Goal: Task Accomplishment & Management: Complete application form

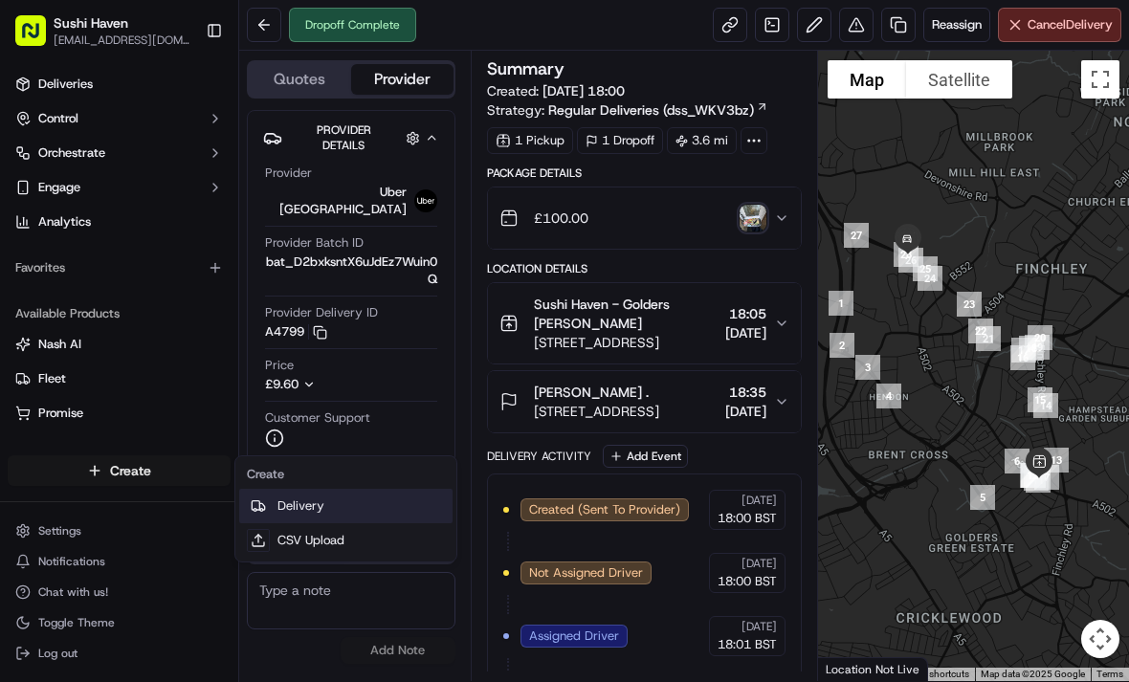
click at [379, 496] on link "Delivery" at bounding box center [345, 506] width 213 height 34
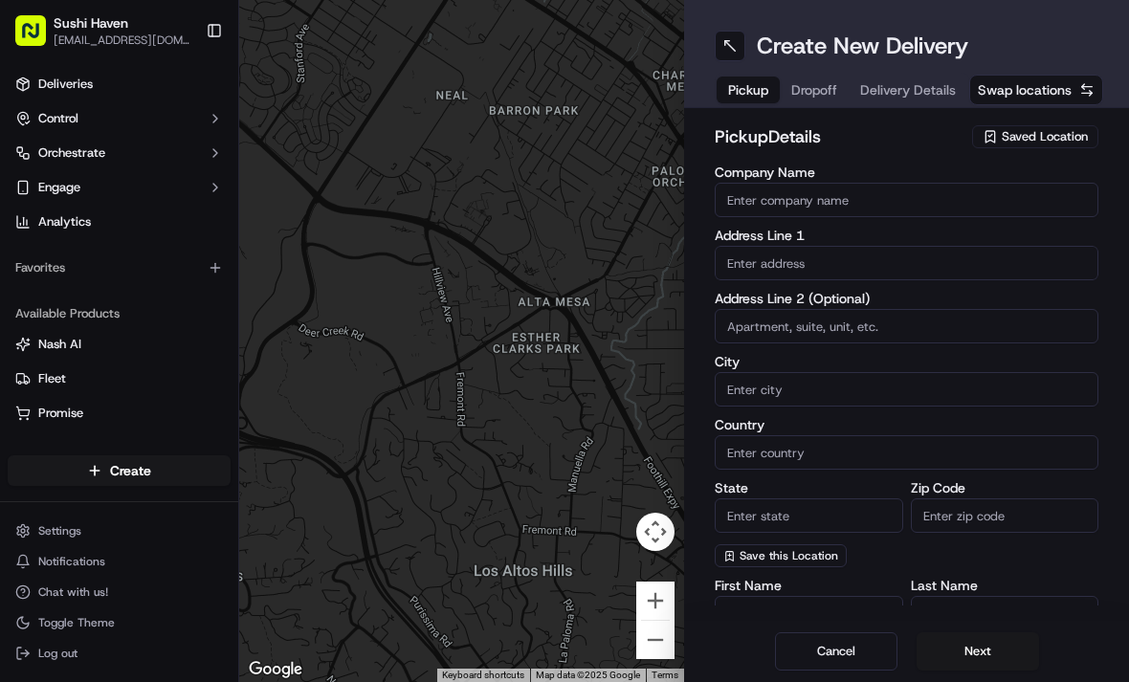
click at [1053, 132] on span "Saved Location" at bounding box center [1045, 136] width 86 height 17
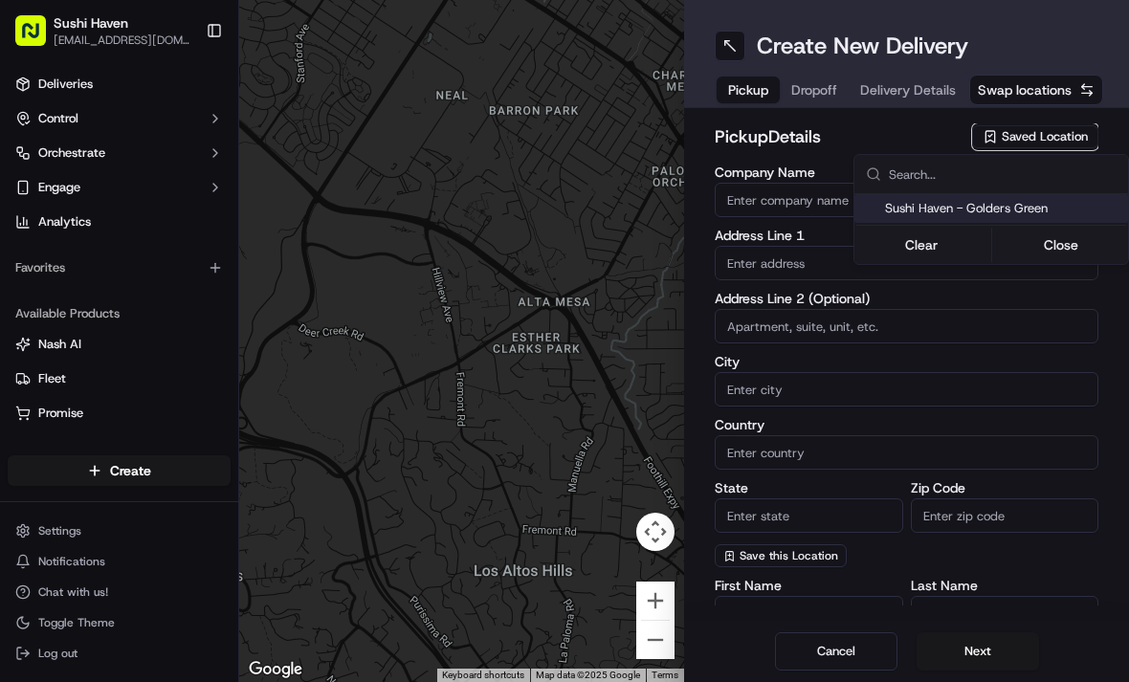
click at [1028, 207] on span "Sushi Haven - Golders Green" at bounding box center [1002, 208] width 235 height 17
type input "Sushi Haven - Golders Green"
type input "London"
type input "GB"
type input "England"
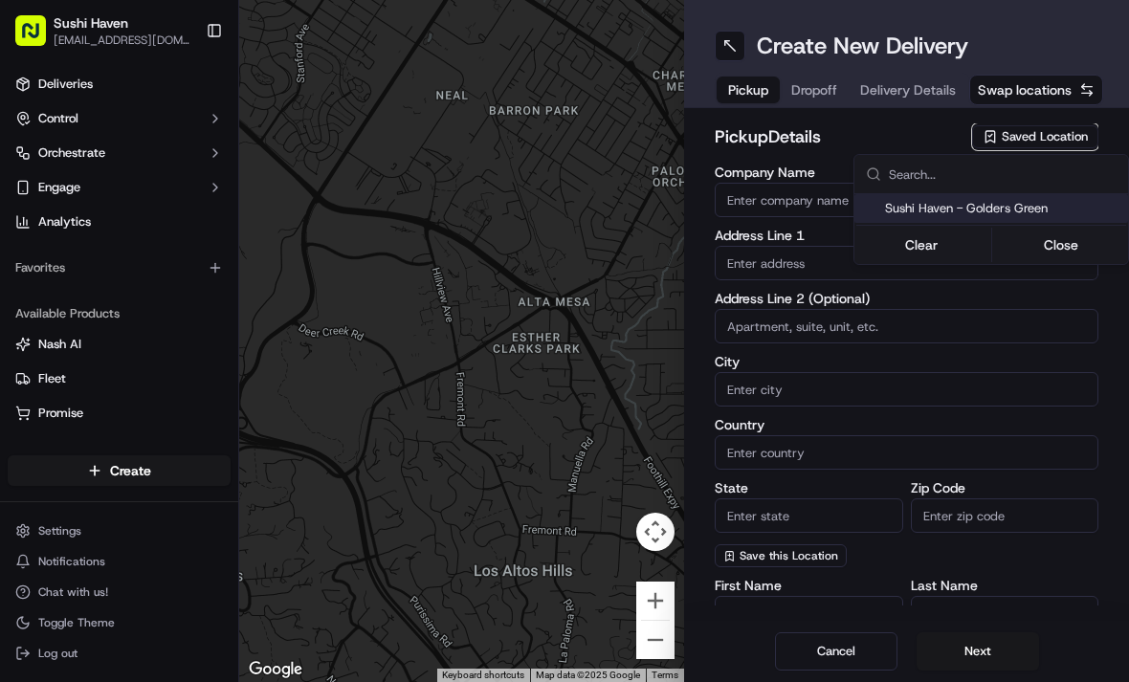
type input "NW11 8HB"
type input "Chris"
type input "Sun"
type input "[EMAIL_ADDRESS][DOMAIN_NAME]"
type input "+44 7788 663587"
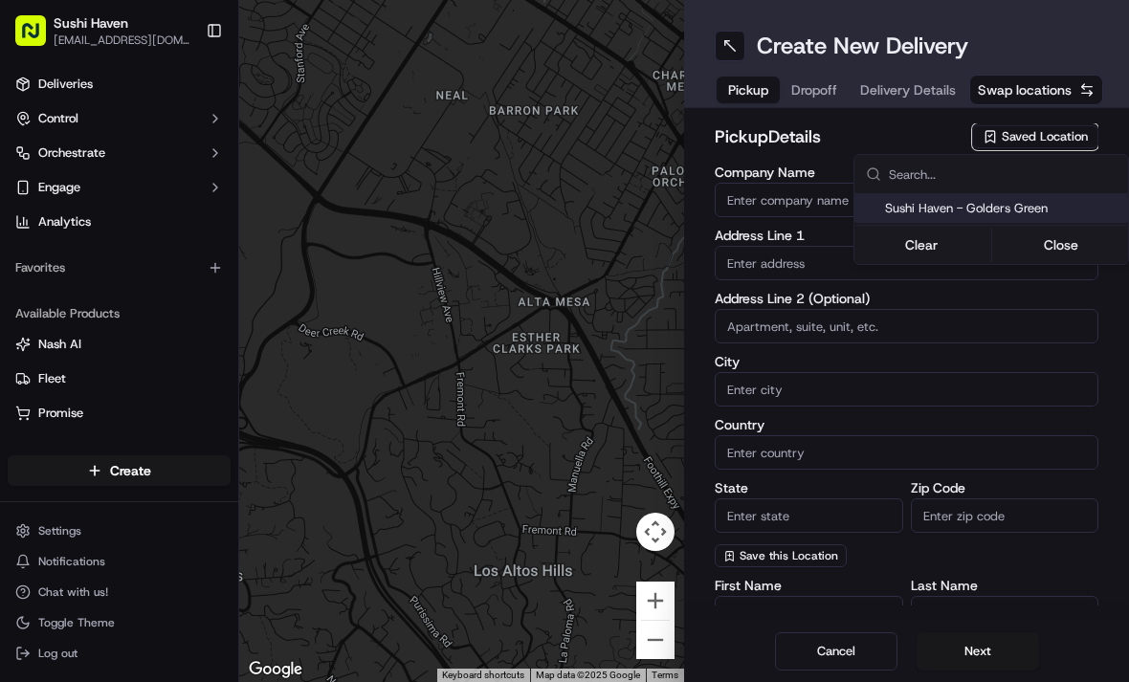
type textarea "Come into the restaurant"
type input "114a Golders Green Rd"
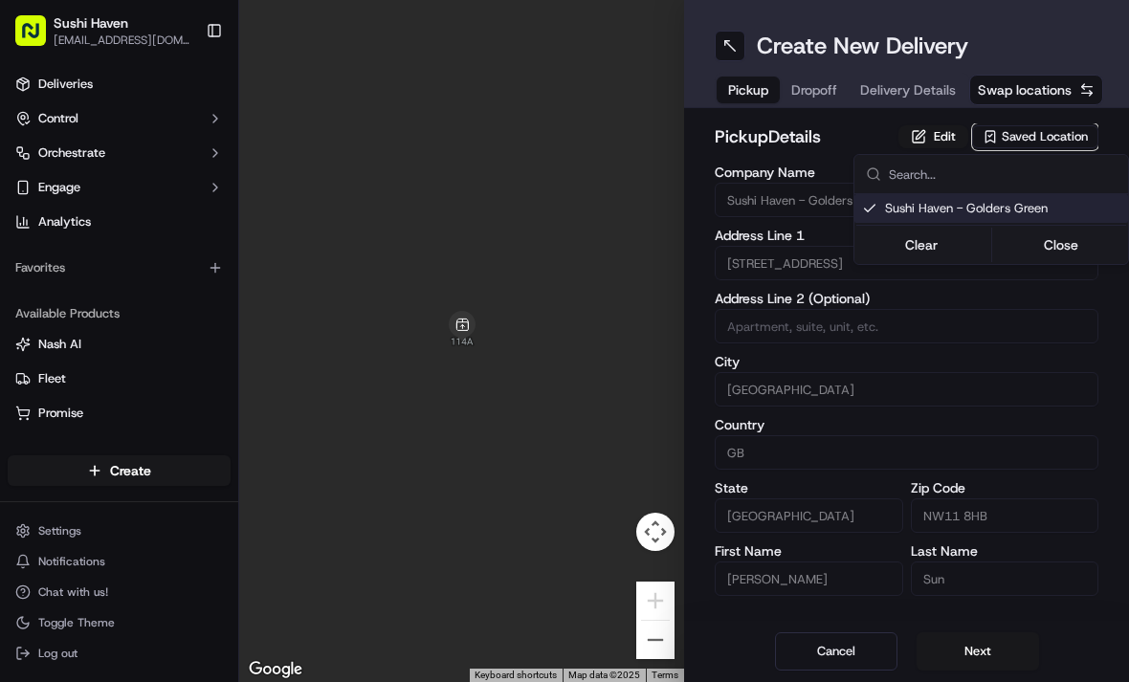
click at [818, 84] on html "Sushi Haven goldersgreen@sushihaven.co.uk Toggle Sidebar Deliveries Control Orc…" at bounding box center [564, 341] width 1129 height 682
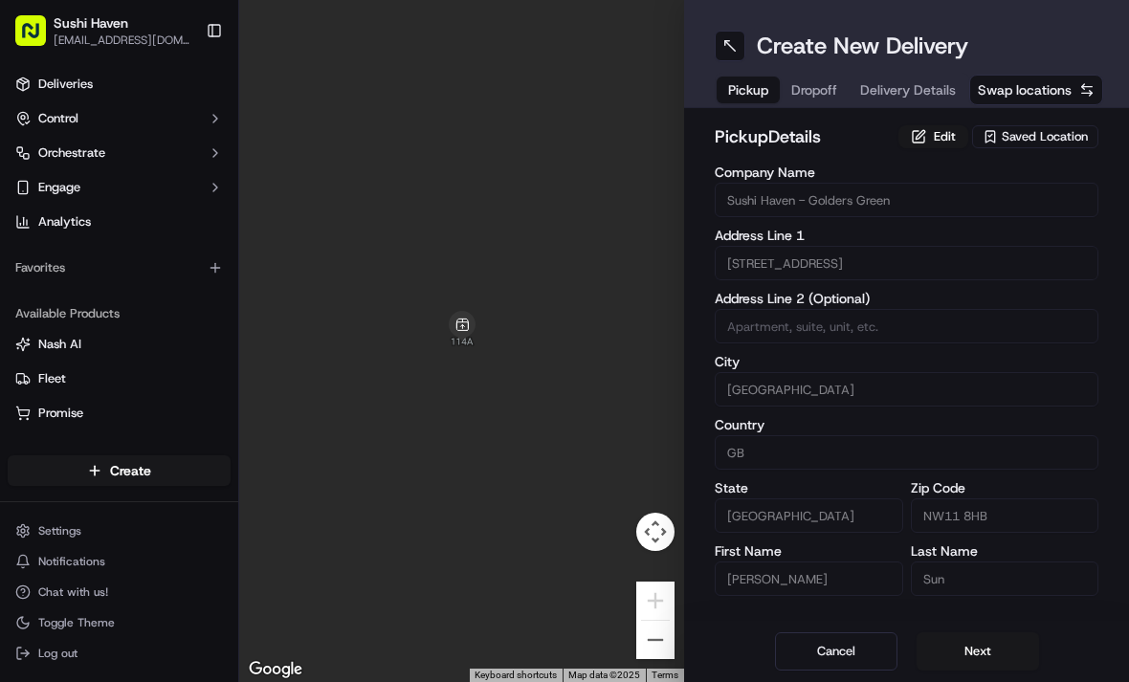
click at [807, 92] on button "Dropoff" at bounding box center [814, 90] width 69 height 27
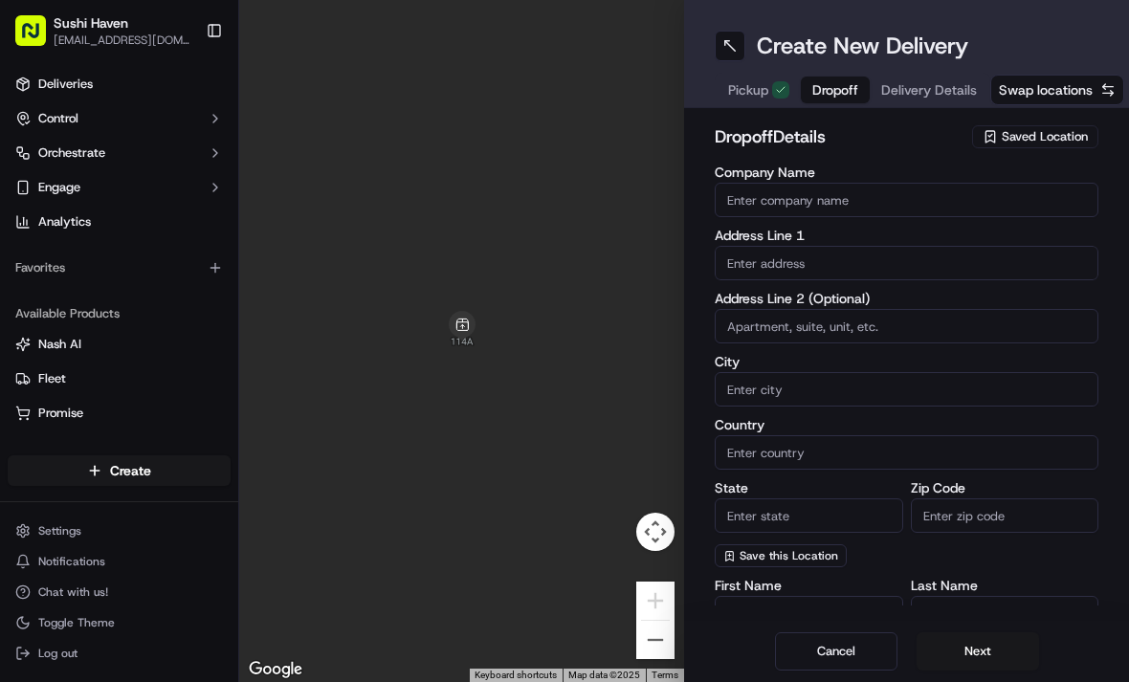
click at [888, 257] on input "text" at bounding box center [907, 263] width 384 height 34
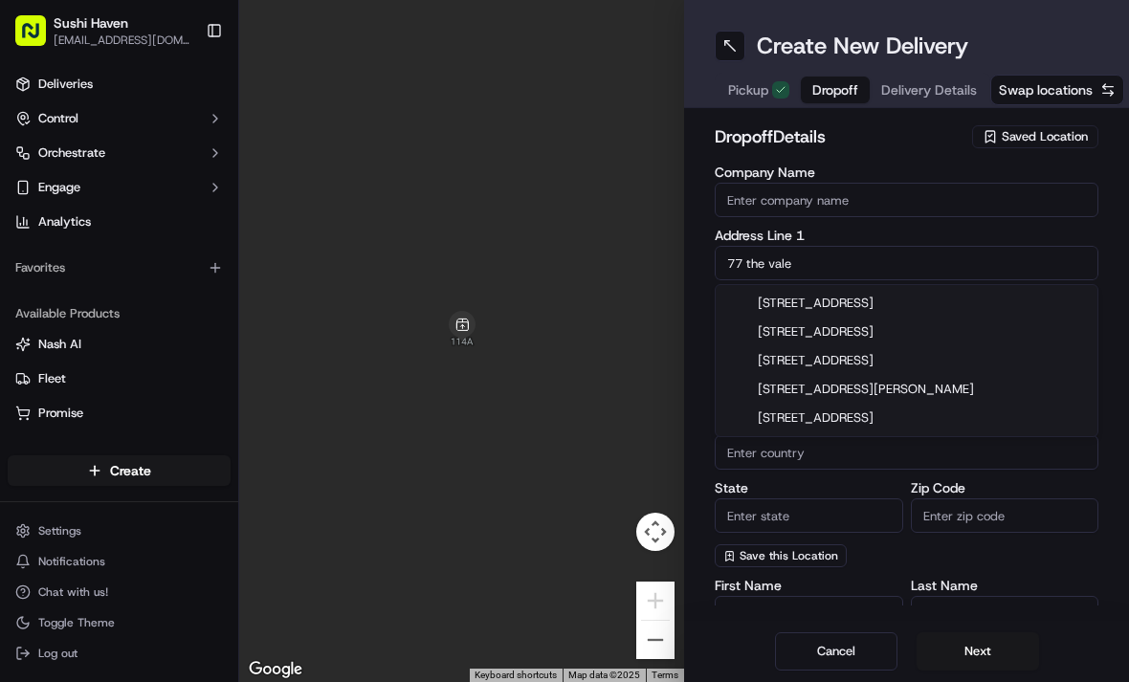
click at [892, 298] on div "77 The Vale, London, UK" at bounding box center [906, 303] width 374 height 29
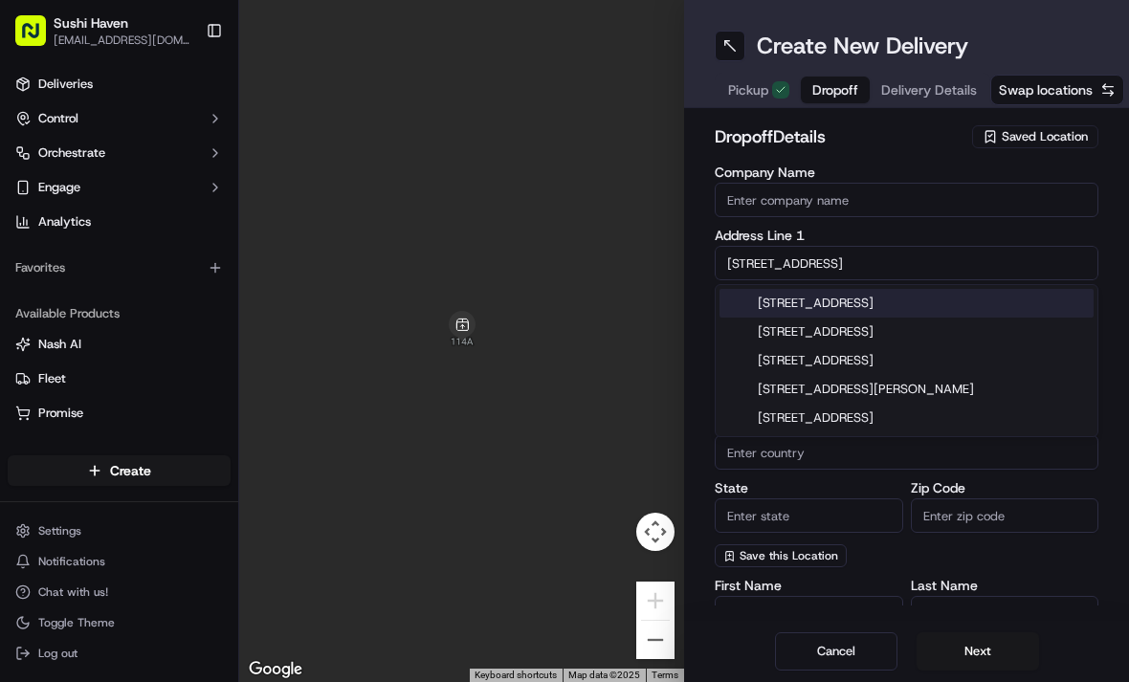
type input "77 The Vale, London N14 6AT, UK"
type input "London"
type input "United Kingdom"
type input "England"
type input "N14 6AT"
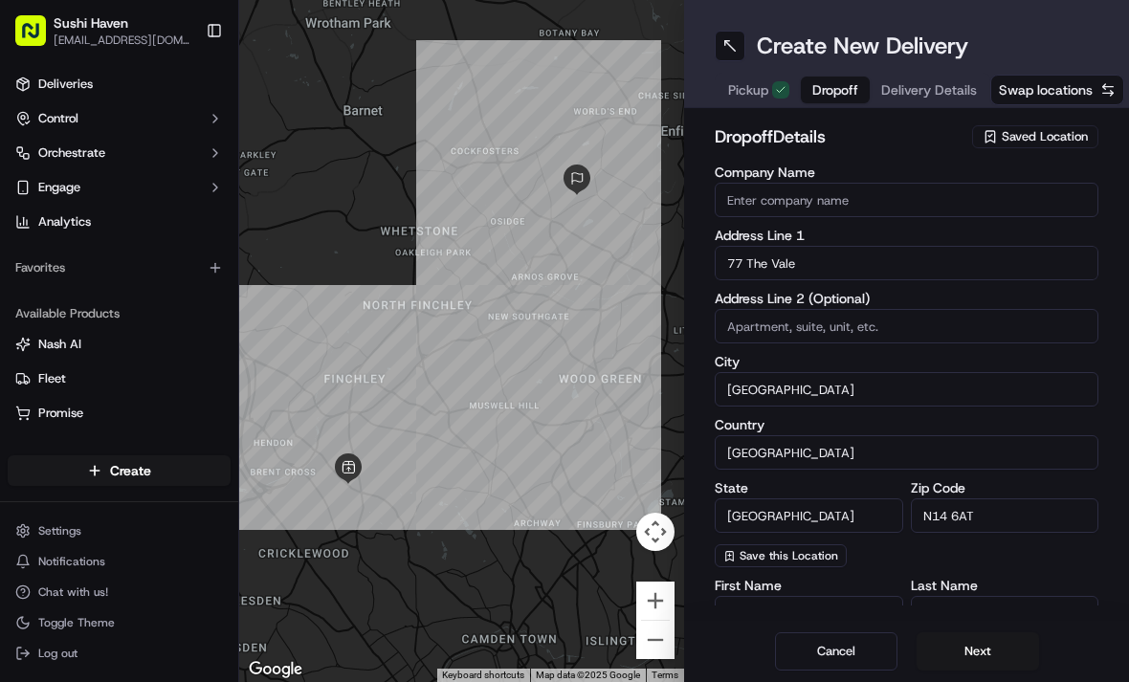
click at [917, 256] on input "77 The Vale" at bounding box center [907, 263] width 384 height 34
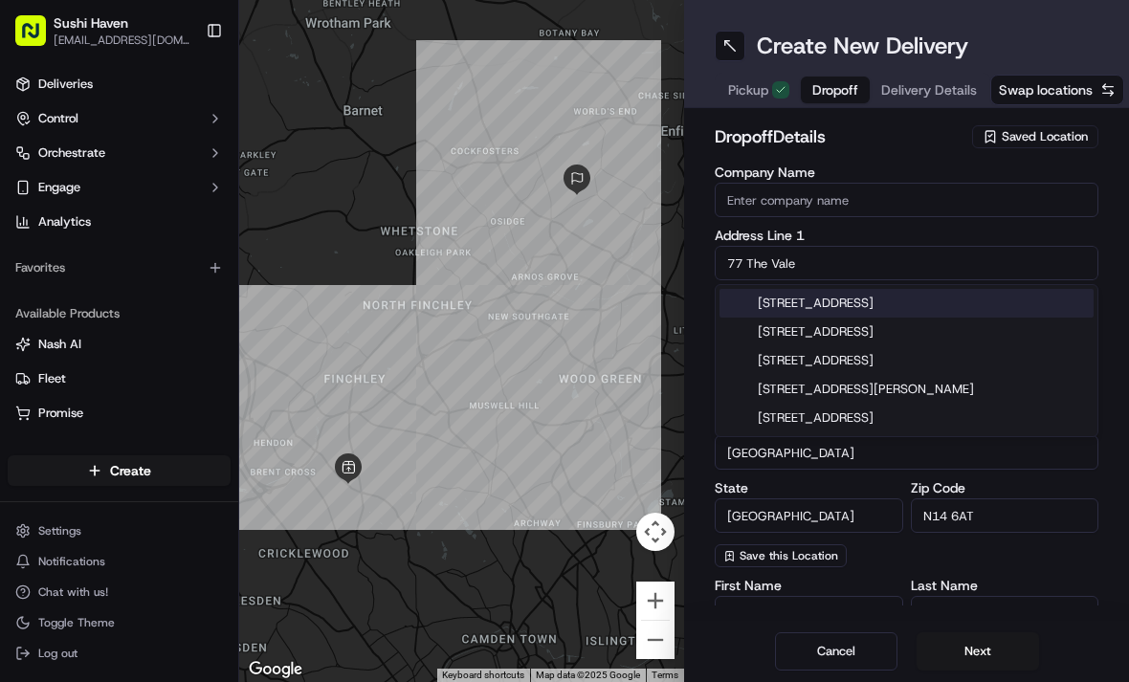
type input "77 The Vale"
click at [1020, 519] on input "N14 6AT" at bounding box center [1005, 515] width 188 height 34
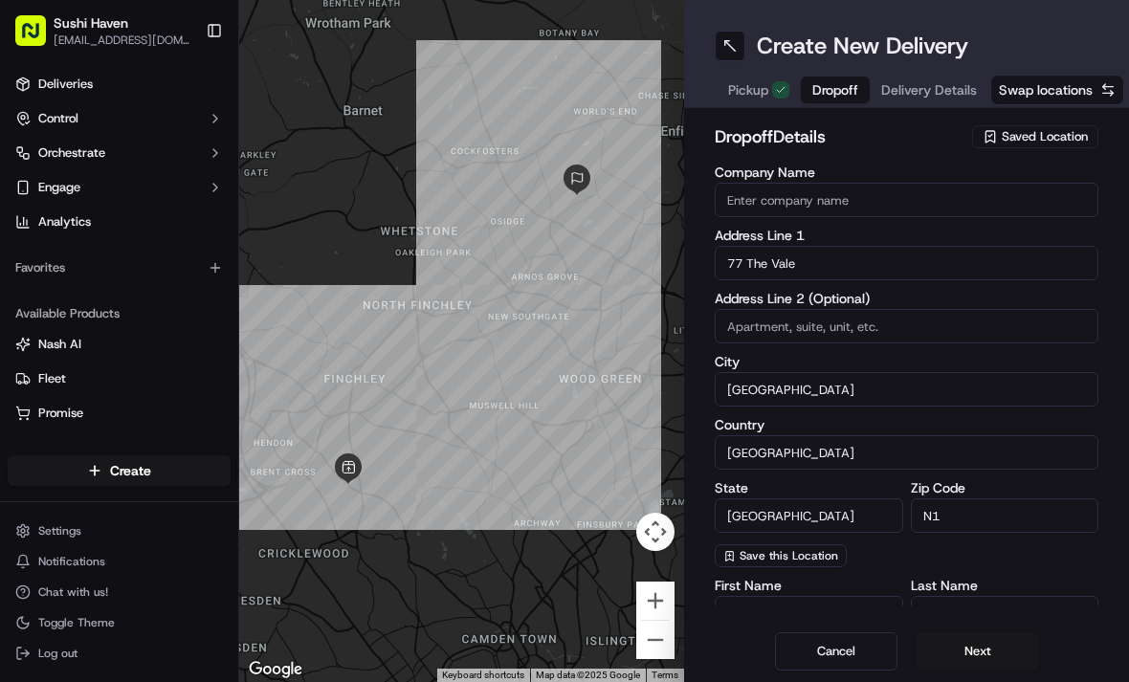
type input "N"
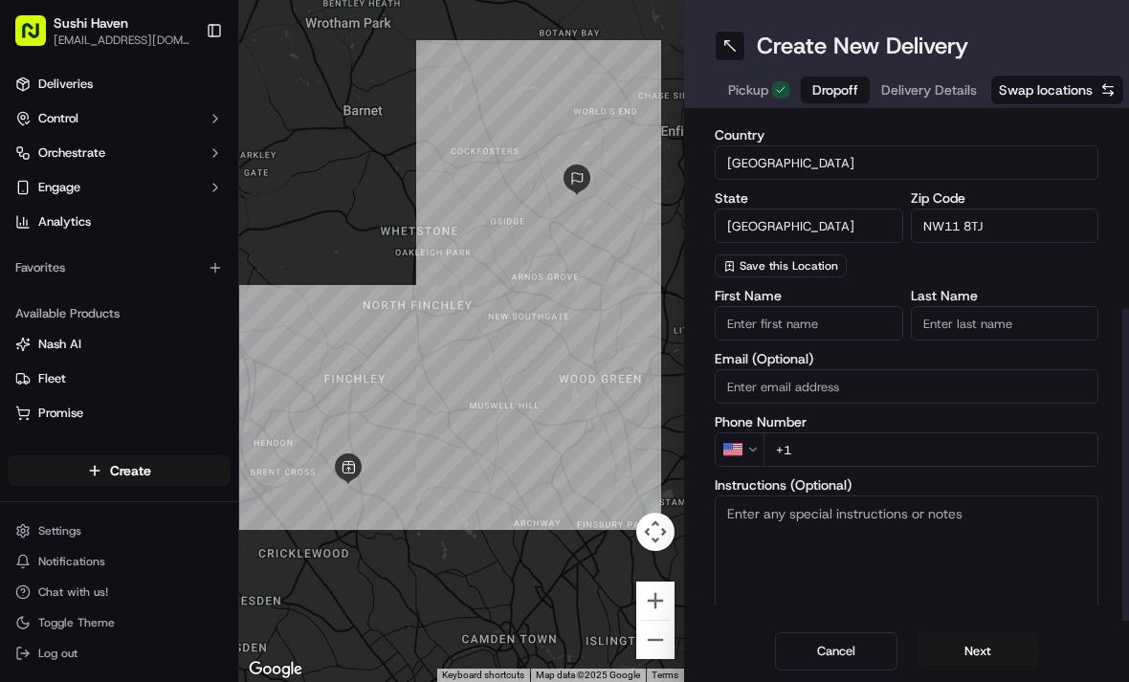
scroll to position [290, 0]
type input "NW11 8TJ"
click at [820, 325] on input "First Name" at bounding box center [809, 323] width 188 height 34
type input "D"
click at [999, 326] on input "Last Name" at bounding box center [1005, 323] width 188 height 34
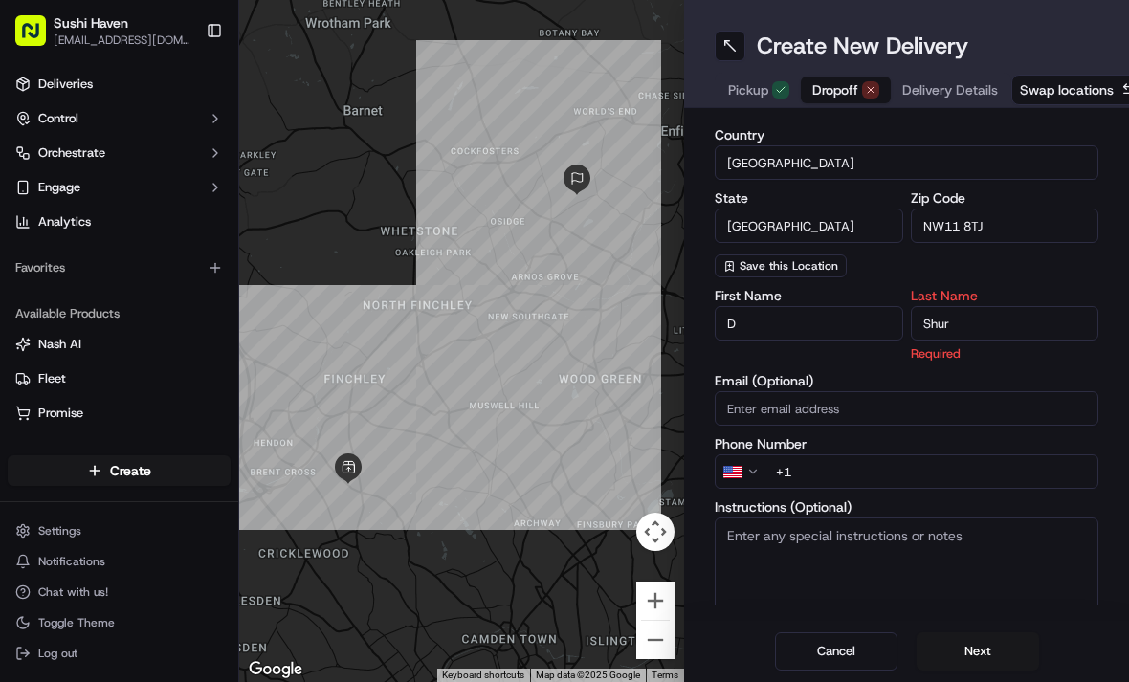
type input "Shur"
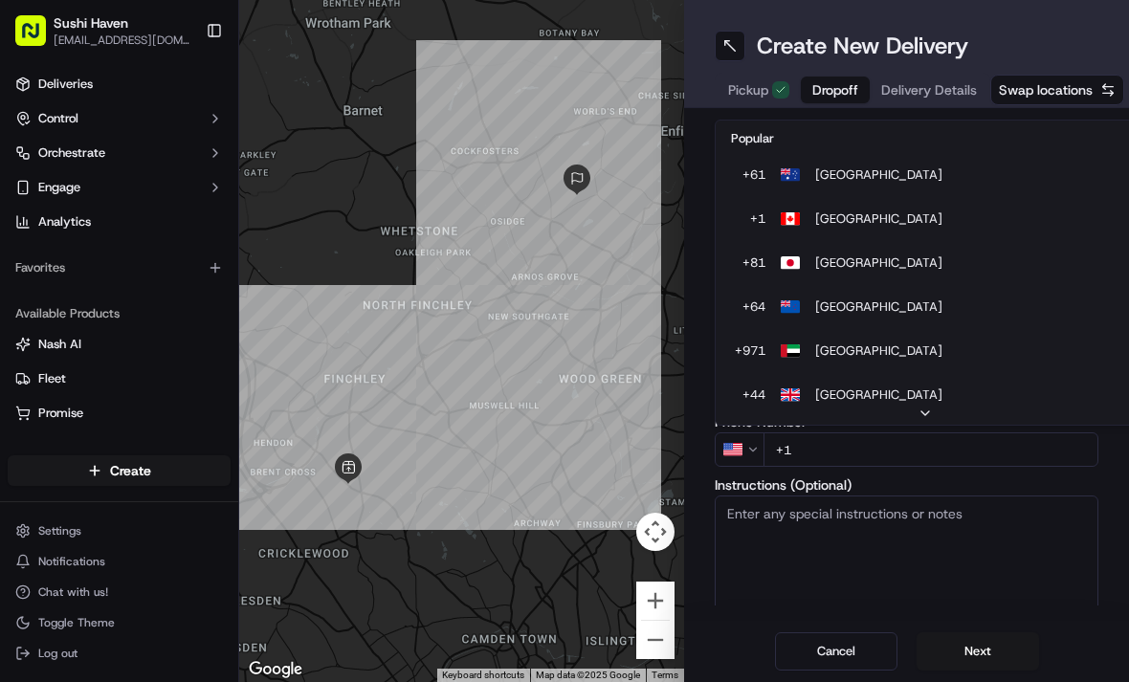
scroll to position [82, 0]
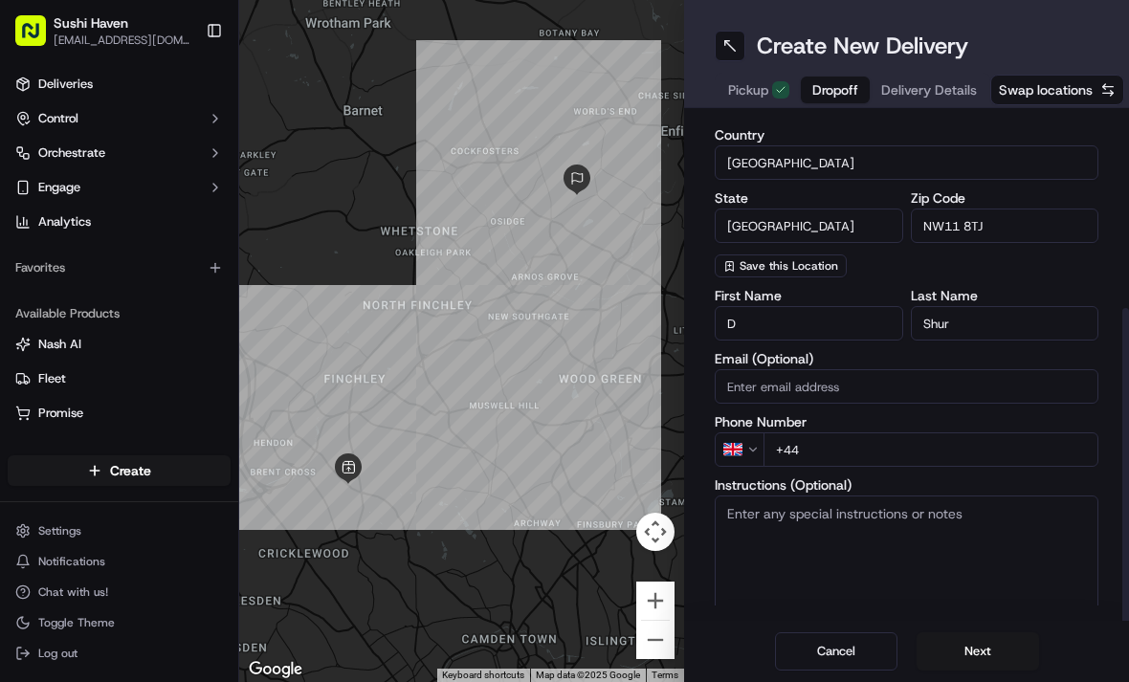
click at [873, 444] on input "+44" at bounding box center [930, 449] width 335 height 34
type input "+44 7426 195169"
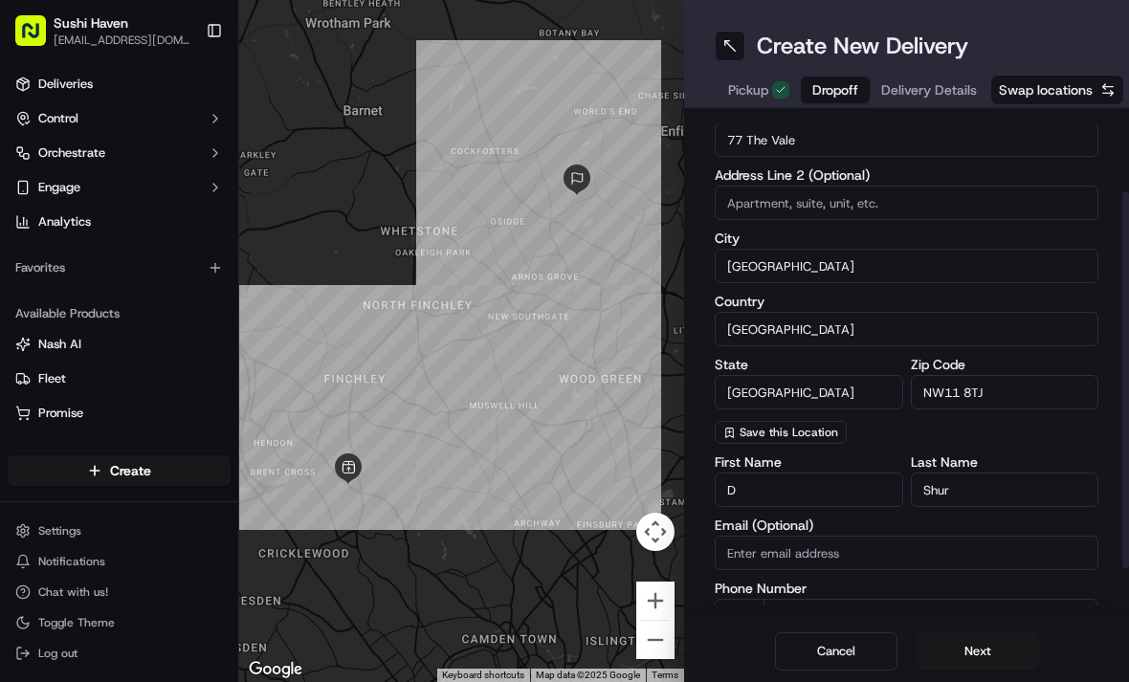
scroll to position [121, 0]
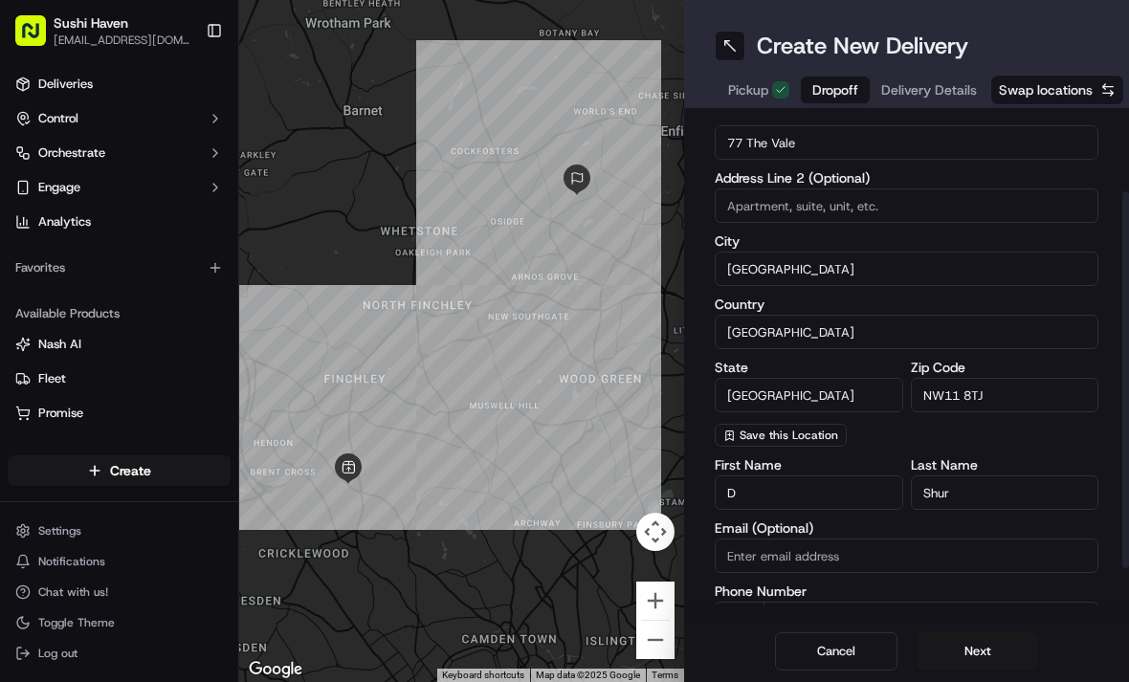
click at [938, 88] on span "Delivery Details" at bounding box center [929, 89] width 96 height 19
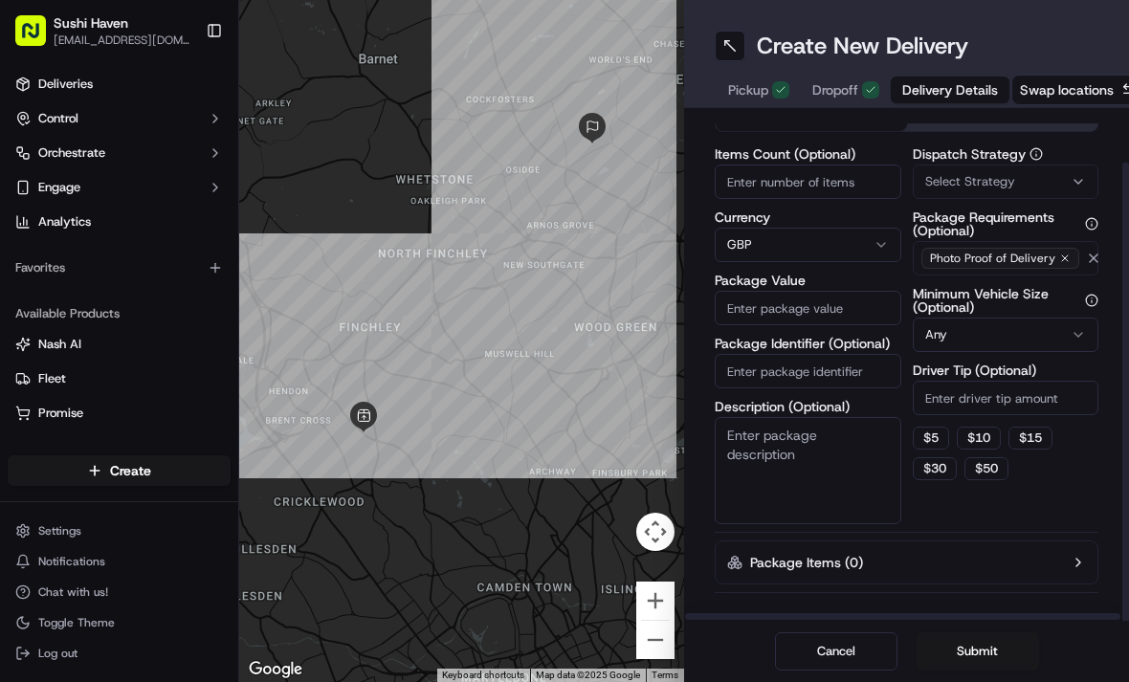
click at [851, 184] on input "Items Count (Optional)" at bounding box center [808, 182] width 187 height 34
type input "4"
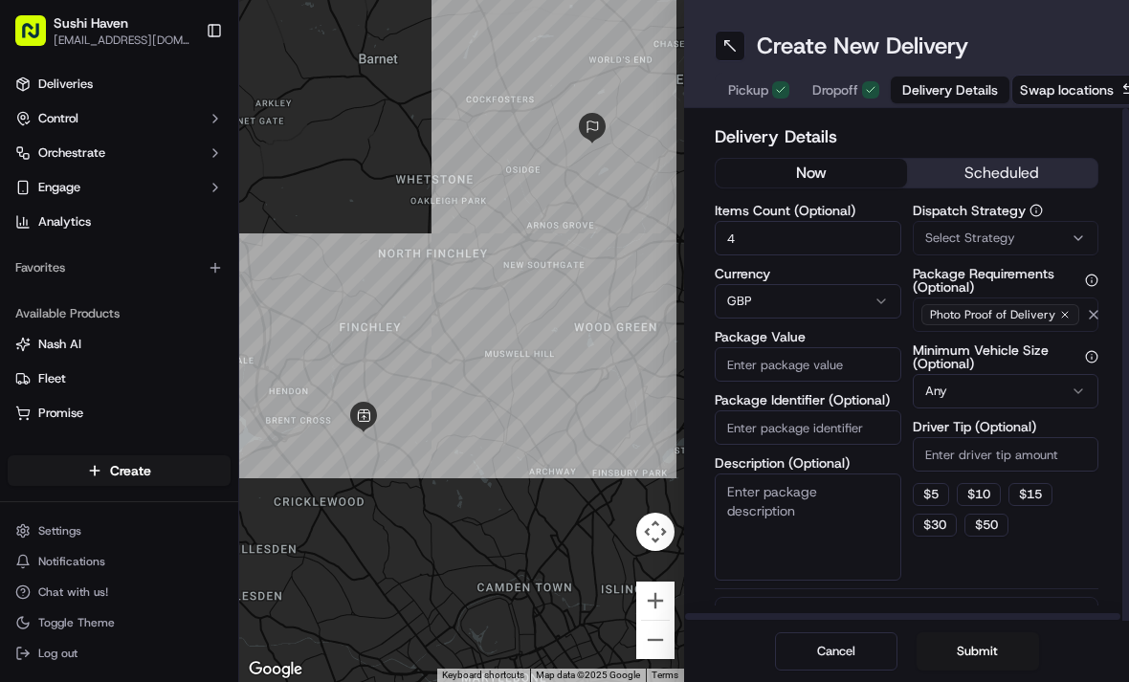
scroll to position [0, 0]
click at [849, 364] on input "Package Value" at bounding box center [808, 364] width 187 height 34
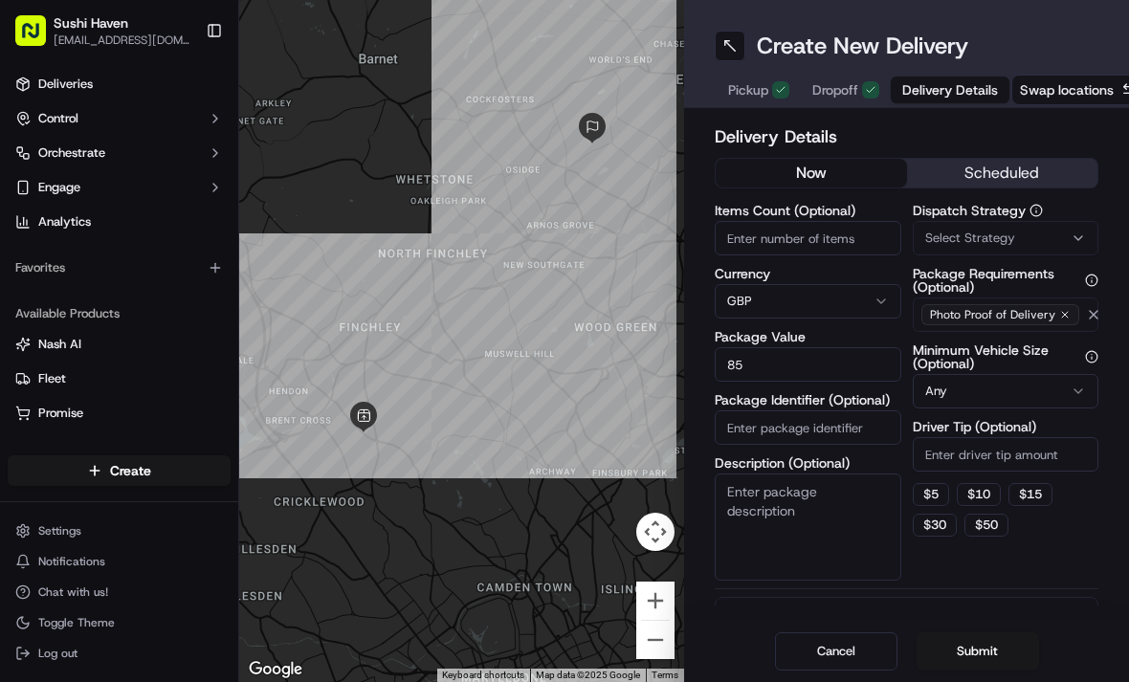
type input "85"
click at [1047, 241] on div "Select Strategy" at bounding box center [1005, 238] width 177 height 17
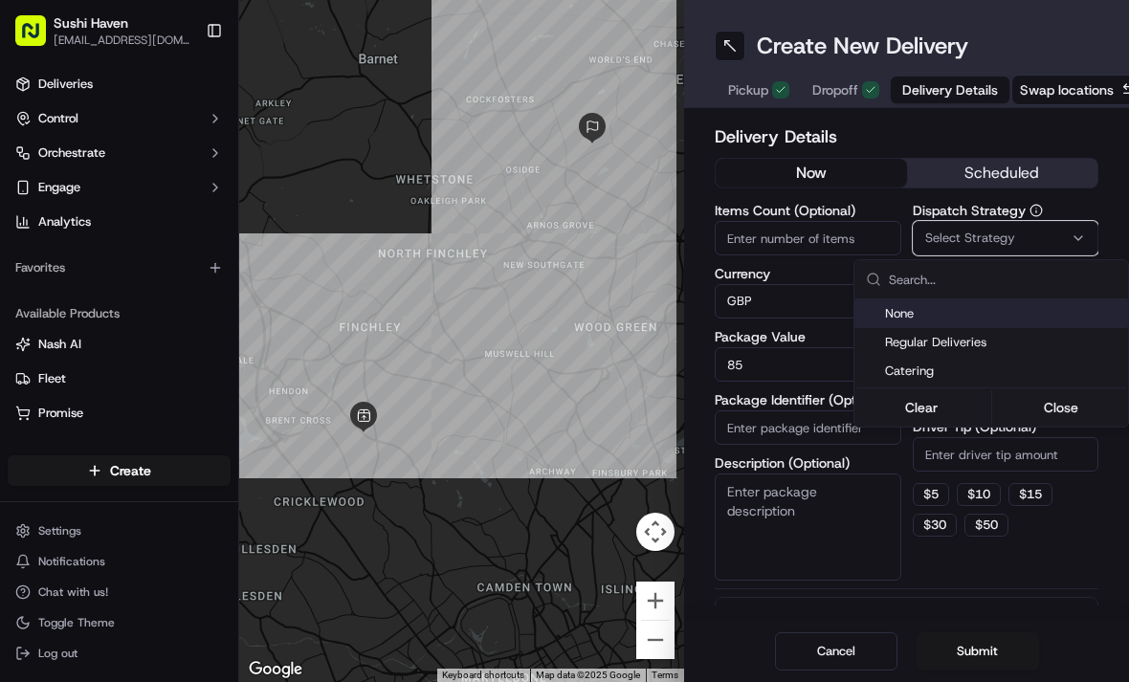
click at [975, 343] on span "Regular Deliveries" at bounding box center [1002, 342] width 235 height 17
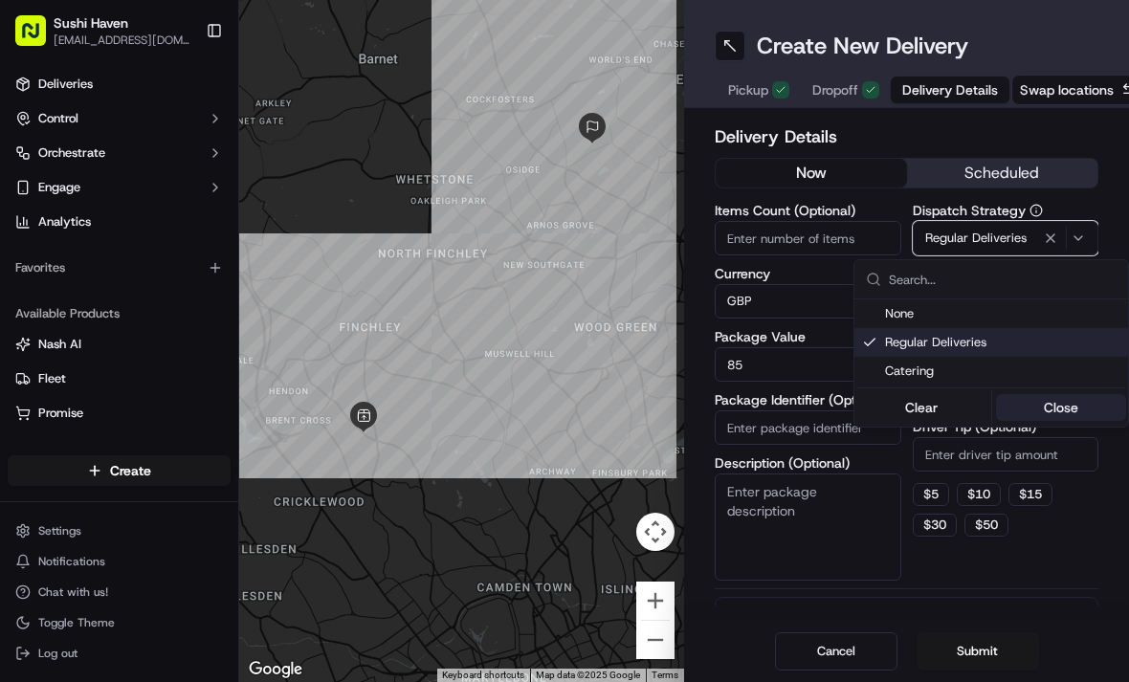
click at [1066, 407] on button "Close" at bounding box center [1061, 407] width 131 height 27
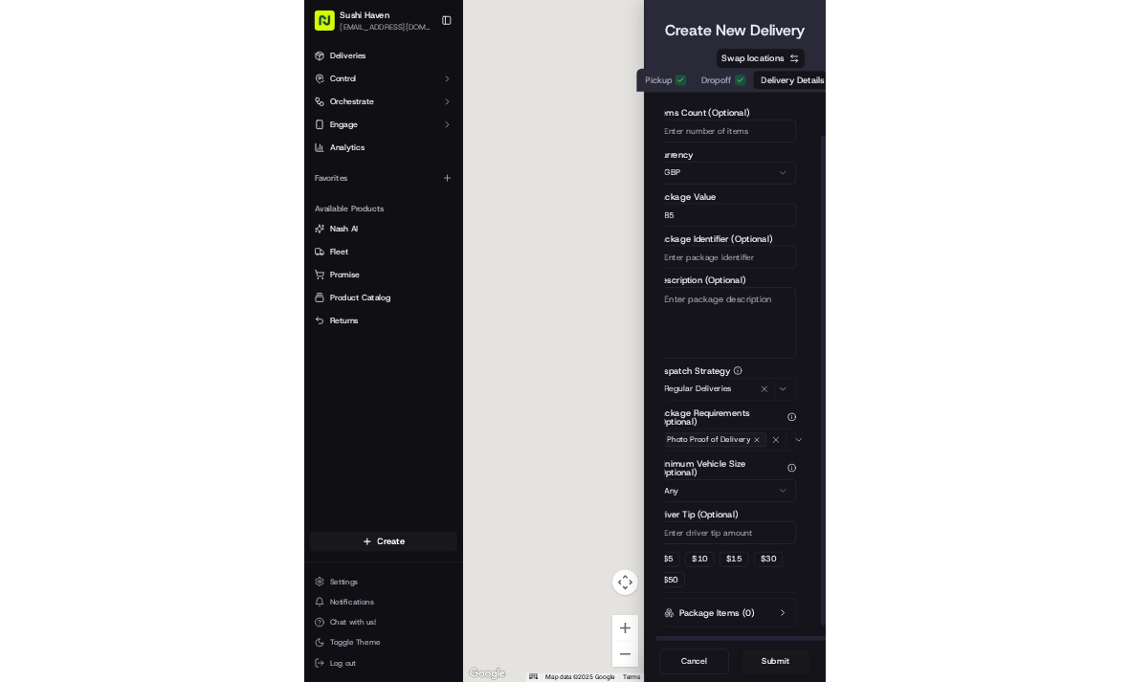
scroll to position [70, 13]
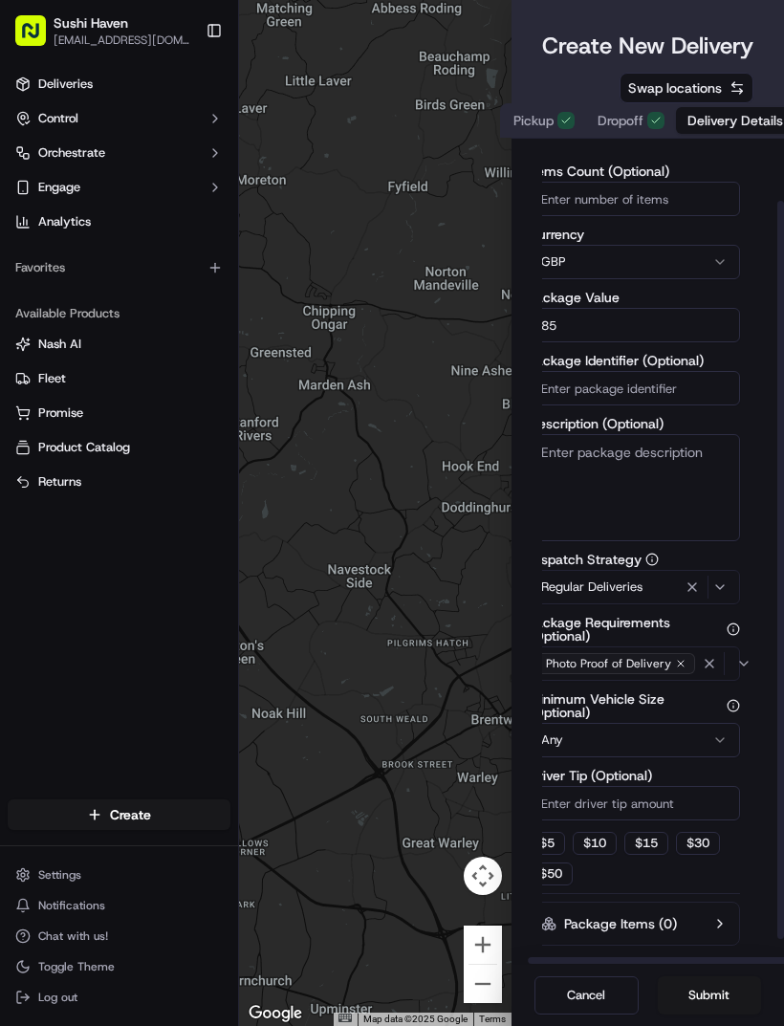
click at [751, 130] on span "Delivery Details" at bounding box center [736, 120] width 96 height 19
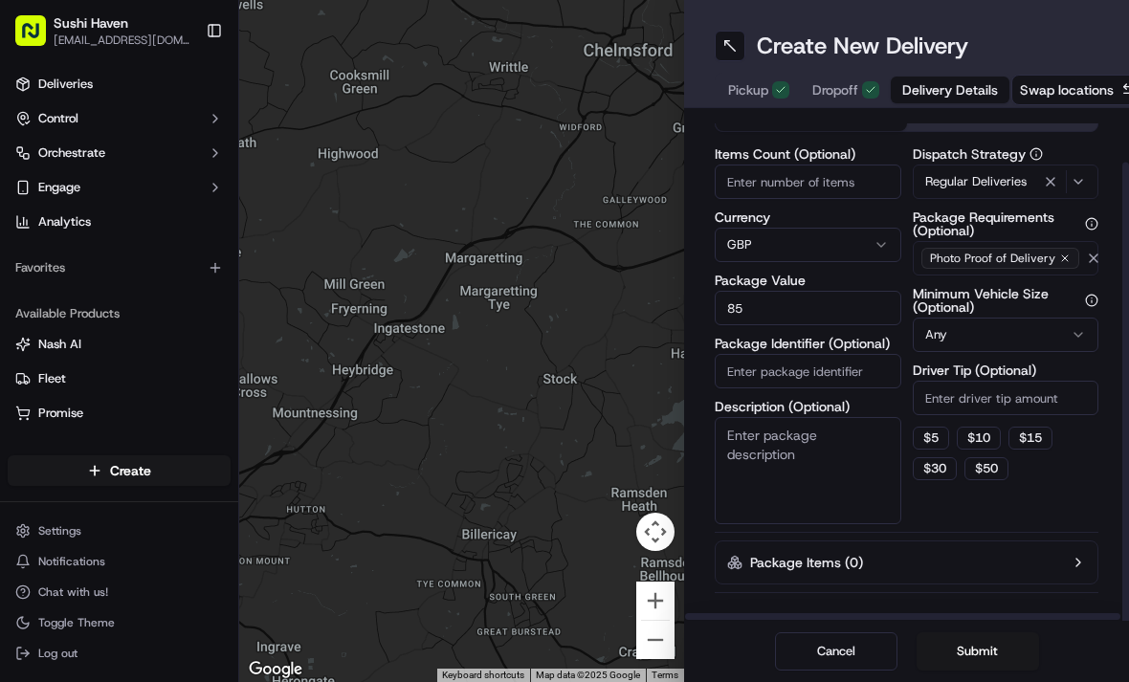
scroll to position [64, 0]
click at [984, 649] on button "Submit" at bounding box center [977, 651] width 122 height 38
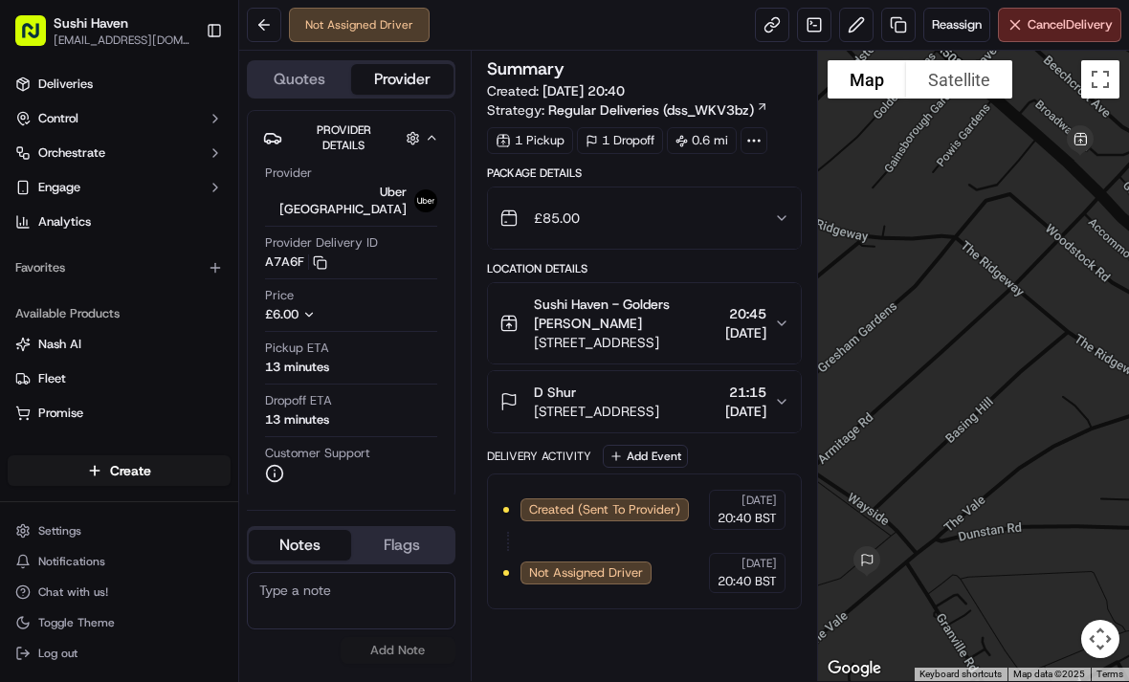
click at [764, 404] on span "[DATE]" at bounding box center [745, 411] width 41 height 19
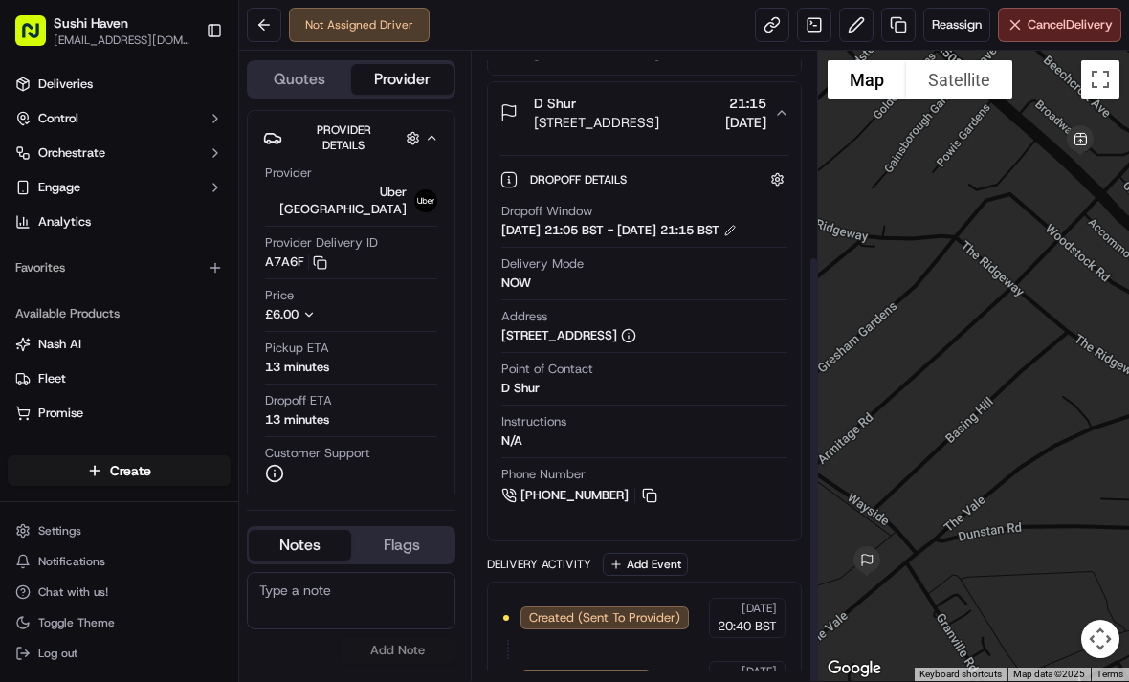
scroll to position [288, 0]
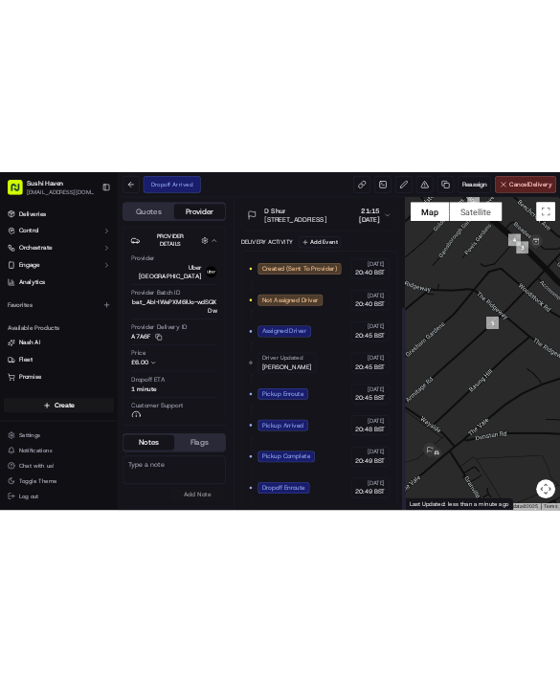
scroll to position [316, 0]
